Goal: Information Seeking & Learning: Learn about a topic

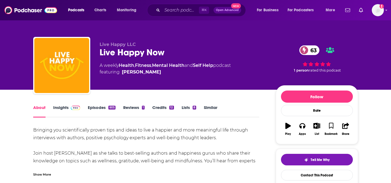
click at [57, 107] on link "Insights" at bounding box center [66, 111] width 27 height 13
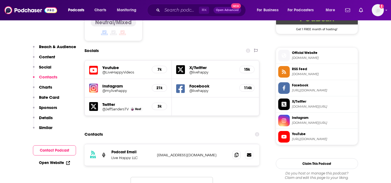
scroll to position [470, 0]
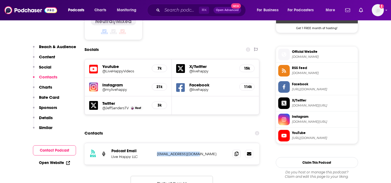
drag, startPoint x: 205, startPoint y: 116, endPoint x: 155, endPoint y: 113, distance: 50.9
click at [155, 143] on div "RSS Podcast Email Live Happy LLC pfelps@livehappy.com pfelps@livehappy.com" at bounding box center [172, 153] width 175 height 21
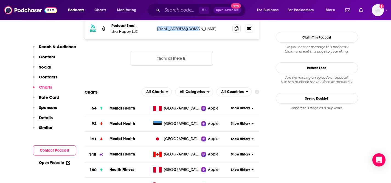
scroll to position [597, 0]
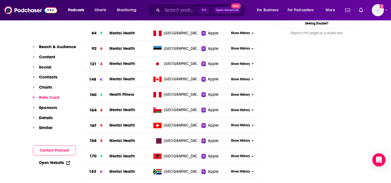
scroll to position [671, 0]
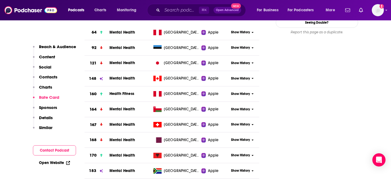
drag, startPoint x: 179, startPoint y: 145, endPoint x: 148, endPoint y: 149, distance: 31.3
click at [148, 178] on tr "196 Mental Health Ireland Apple Show History" at bounding box center [172, 185] width 175 height 15
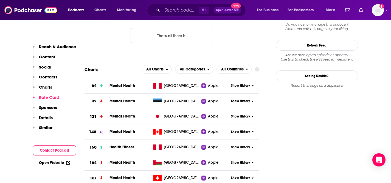
scroll to position [602, 0]
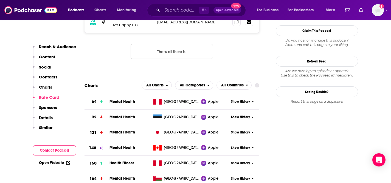
click at [185, 4] on div "⌘ K Open Advanced New" at bounding box center [196, 10] width 99 height 13
click at [185, 13] on input "Search podcasts, credits, & more..." at bounding box center [180, 10] width 37 height 9
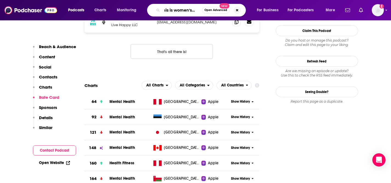
type input "this is women's work"
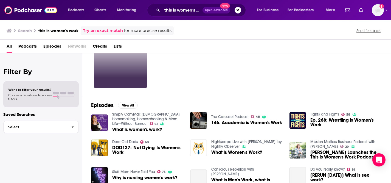
scroll to position [36, 0]
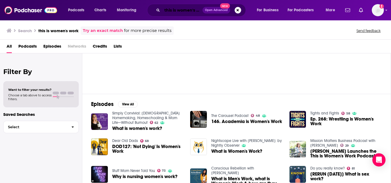
click at [191, 11] on input "this is women's work" at bounding box center [182, 10] width 40 height 9
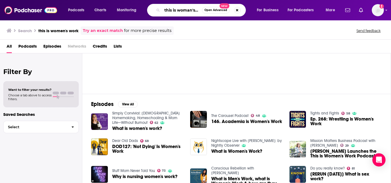
type input "this is woman's work"
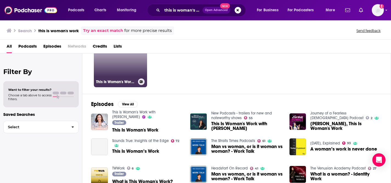
click at [124, 77] on link "This Is Woman's Work with Nicole Kalil" at bounding box center [120, 60] width 53 height 53
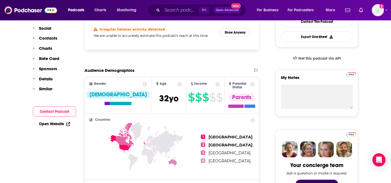
scroll to position [80, 0]
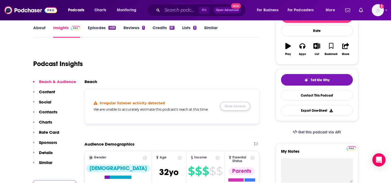
click at [230, 106] on button "Show Anyway" at bounding box center [235, 106] width 30 height 9
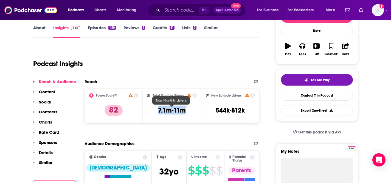
drag, startPoint x: 157, startPoint y: 110, endPoint x: 183, endPoint y: 110, distance: 26.4
click at [183, 110] on div "Total Monthly Listens 7.1m-11m" at bounding box center [172, 105] width 50 height 25
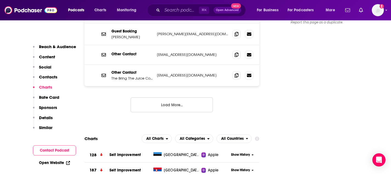
scroll to position [599, 0]
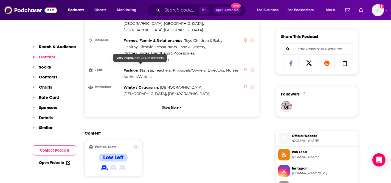
scroll to position [256, 0]
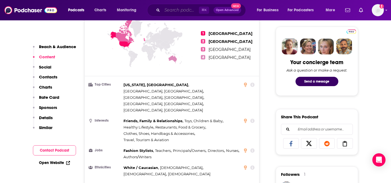
click at [172, 9] on input "Search podcasts, credits, & more..." at bounding box center [180, 10] width 37 height 9
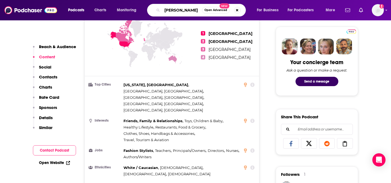
type input "joe rogan"
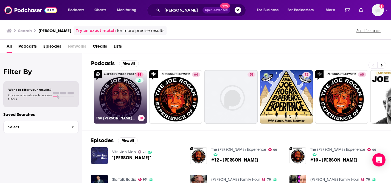
click at [121, 102] on link "99 The Joe Rogan Experience" at bounding box center [120, 96] width 53 height 53
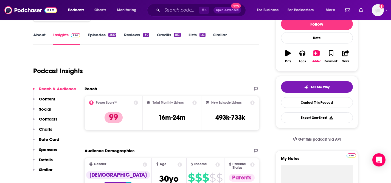
scroll to position [54, 0]
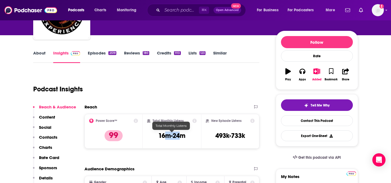
drag, startPoint x: 181, startPoint y: 138, endPoint x: 157, endPoint y: 136, distance: 23.8
click at [158, 137] on div "Total Monthly Listens 16m-24m" at bounding box center [172, 130] width 50 height 25
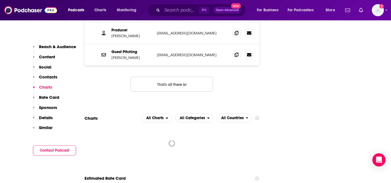
scroll to position [633, 0]
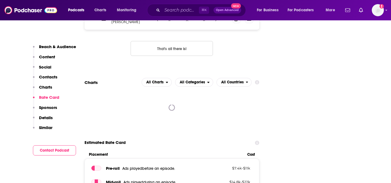
scroll to position [687, 0]
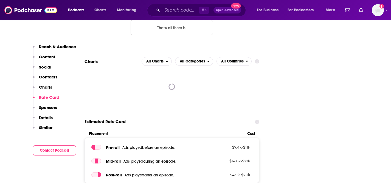
click at [256, 57] on div "All Charts All Categories All Countries" at bounding box center [198, 61] width 121 height 9
click at [257, 57] on div "All Charts All Categories All Countries" at bounding box center [198, 61] width 121 height 9
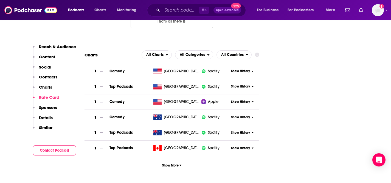
scroll to position [696, 0]
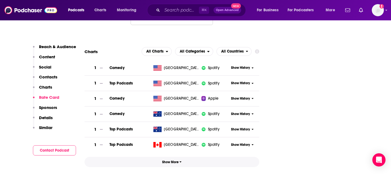
click at [177, 157] on button "Show More" at bounding box center [172, 162] width 175 height 10
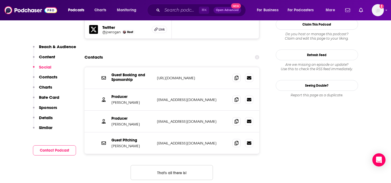
scroll to position [361, 0]
